Goal: Use online tool/utility

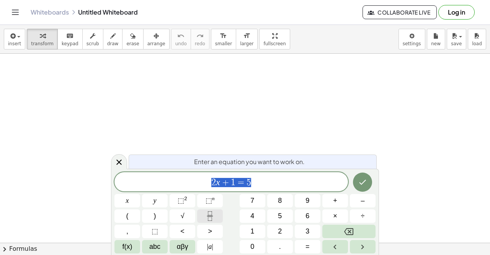
click at [207, 220] on icon "Fraction" at bounding box center [210, 216] width 10 height 10
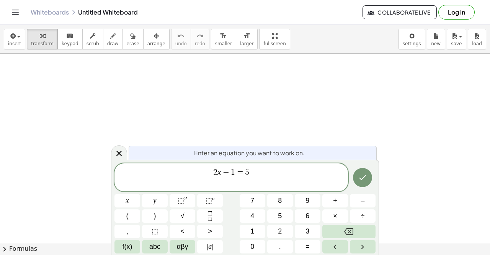
click at [243, 174] on span "=" at bounding box center [240, 172] width 10 height 8
click at [248, 173] on span "5" at bounding box center [247, 172] width 4 height 8
drag, startPoint x: 248, startPoint y: 173, endPoint x: 207, endPoint y: 170, distance: 41.5
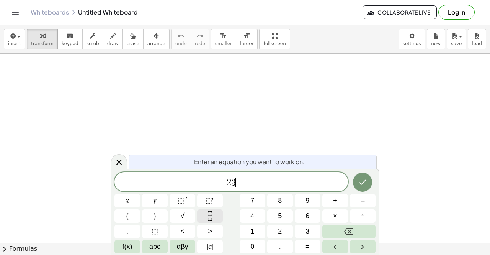
click at [204, 219] on button "Fraction" at bounding box center [210, 215] width 26 height 13
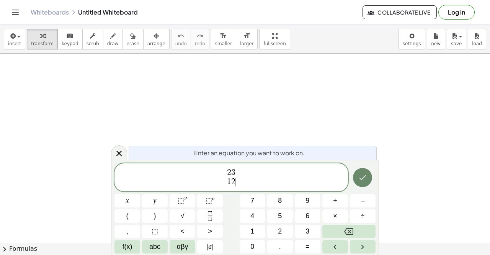
click at [356, 177] on button "Done" at bounding box center [362, 177] width 19 height 19
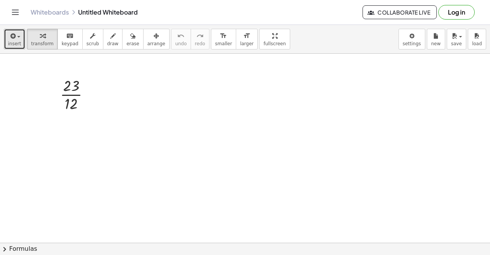
click at [20, 40] on button "insert" at bounding box center [14, 39] width 21 height 21
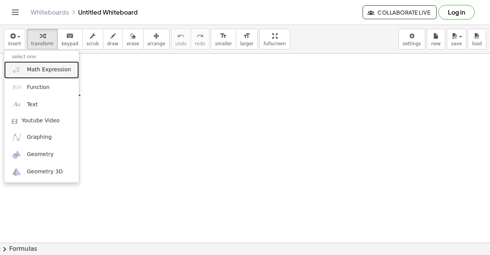
click at [56, 72] on span "Math Expression" at bounding box center [49, 70] width 44 height 8
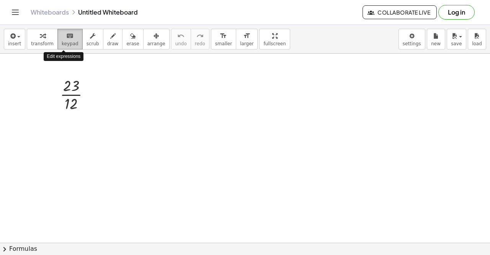
click at [62, 45] on span "keypad" at bounding box center [70, 43] width 17 height 5
click at [87, 45] on span "scrub" at bounding box center [93, 43] width 13 height 5
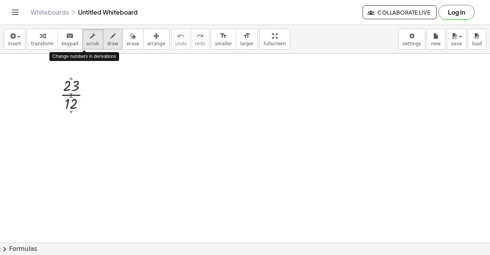
click at [107, 44] on span "draw" at bounding box center [112, 43] width 11 height 5
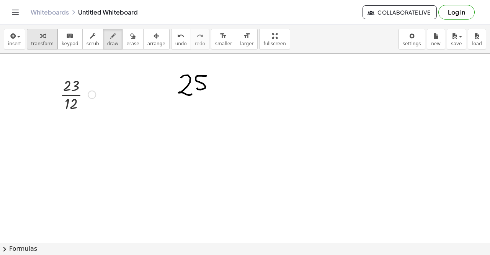
click at [33, 33] on div "button" at bounding box center [42, 35] width 23 height 9
click at [15, 37] on icon "button" at bounding box center [12, 35] width 7 height 9
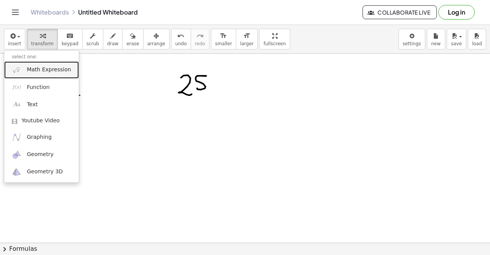
click at [43, 72] on span "Math Expression" at bounding box center [49, 70] width 44 height 8
